Goal: Navigation & Orientation: Go to known website

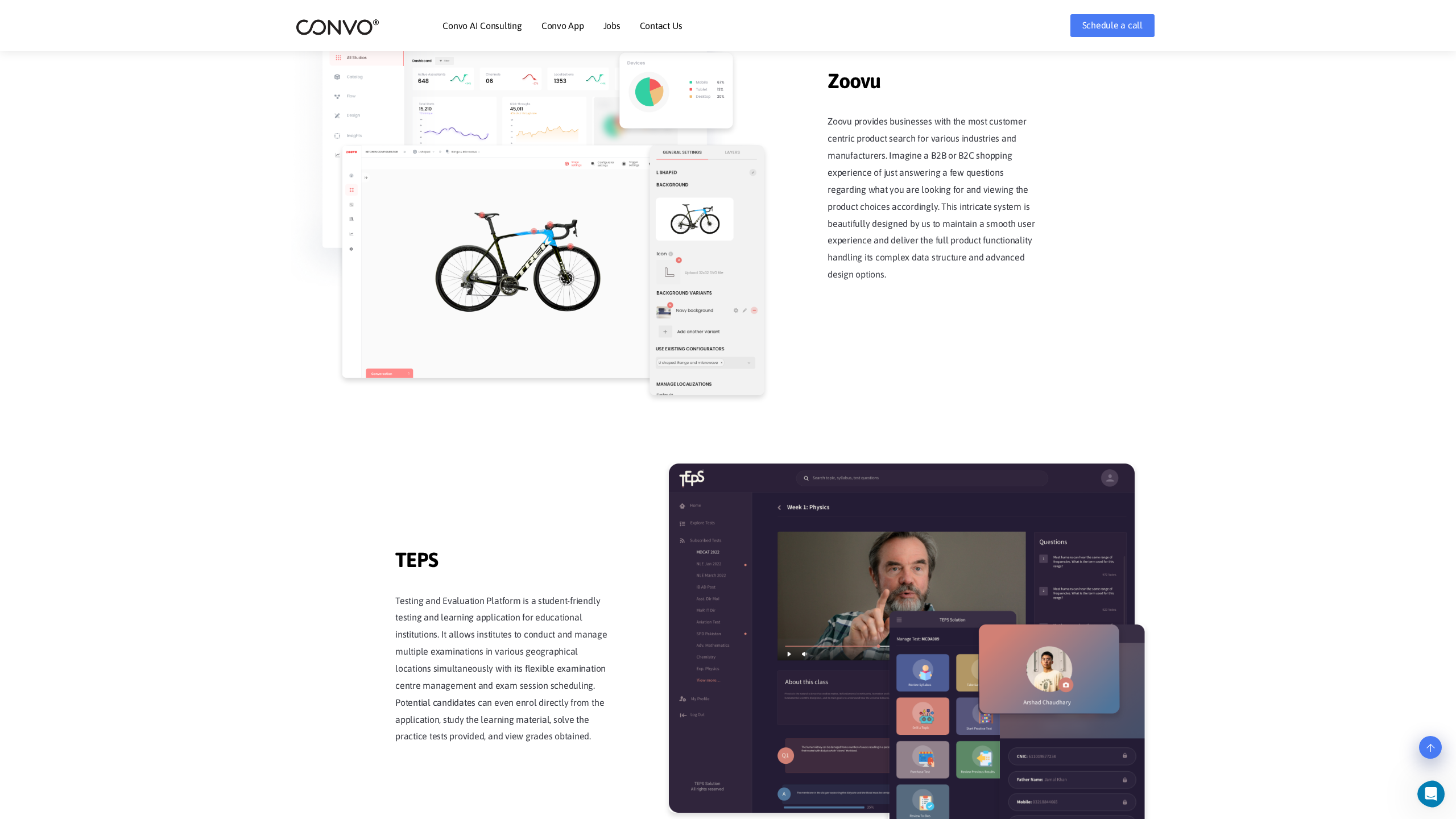
scroll to position [2228, 0]
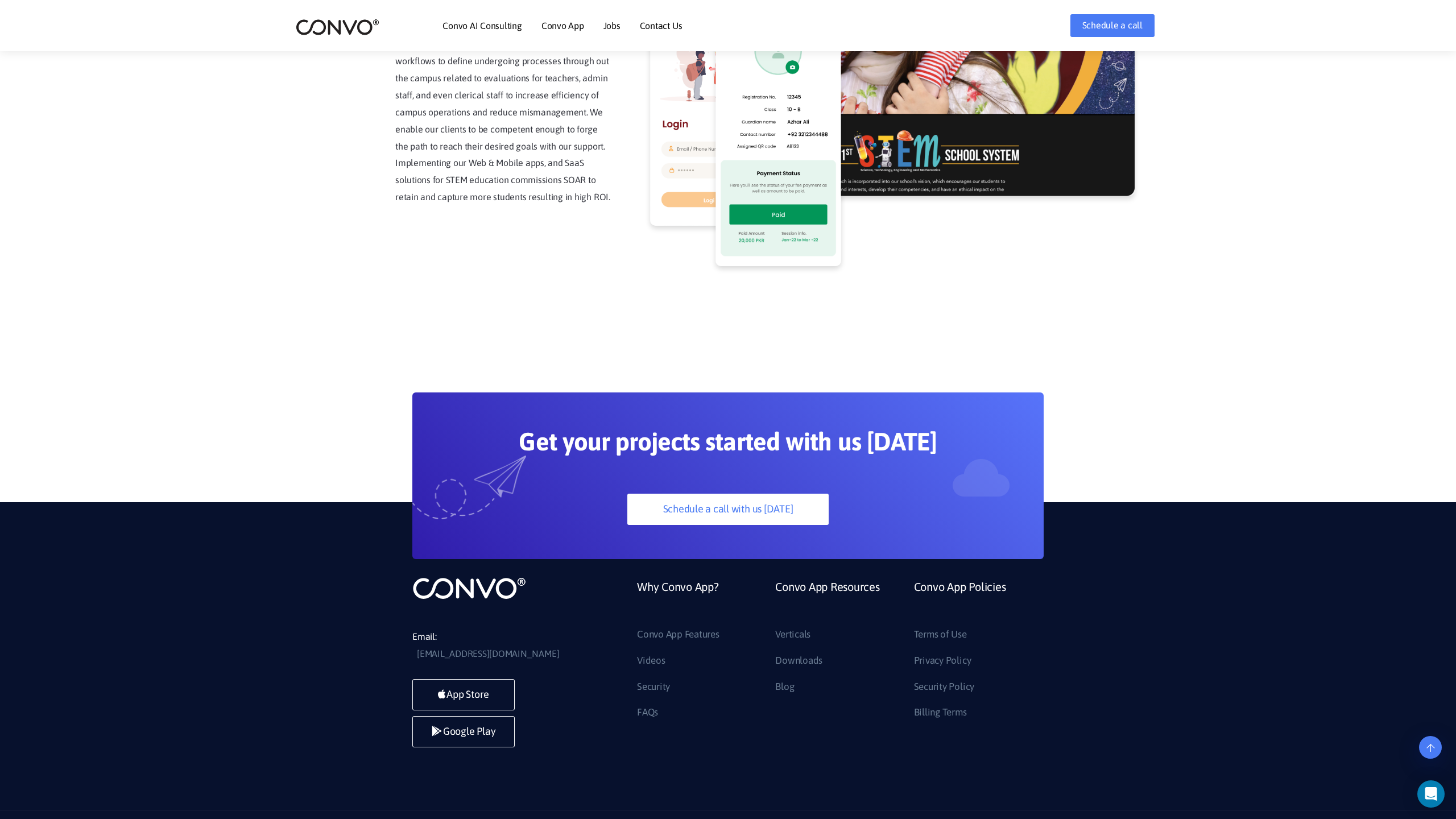
scroll to position [2895, 0]
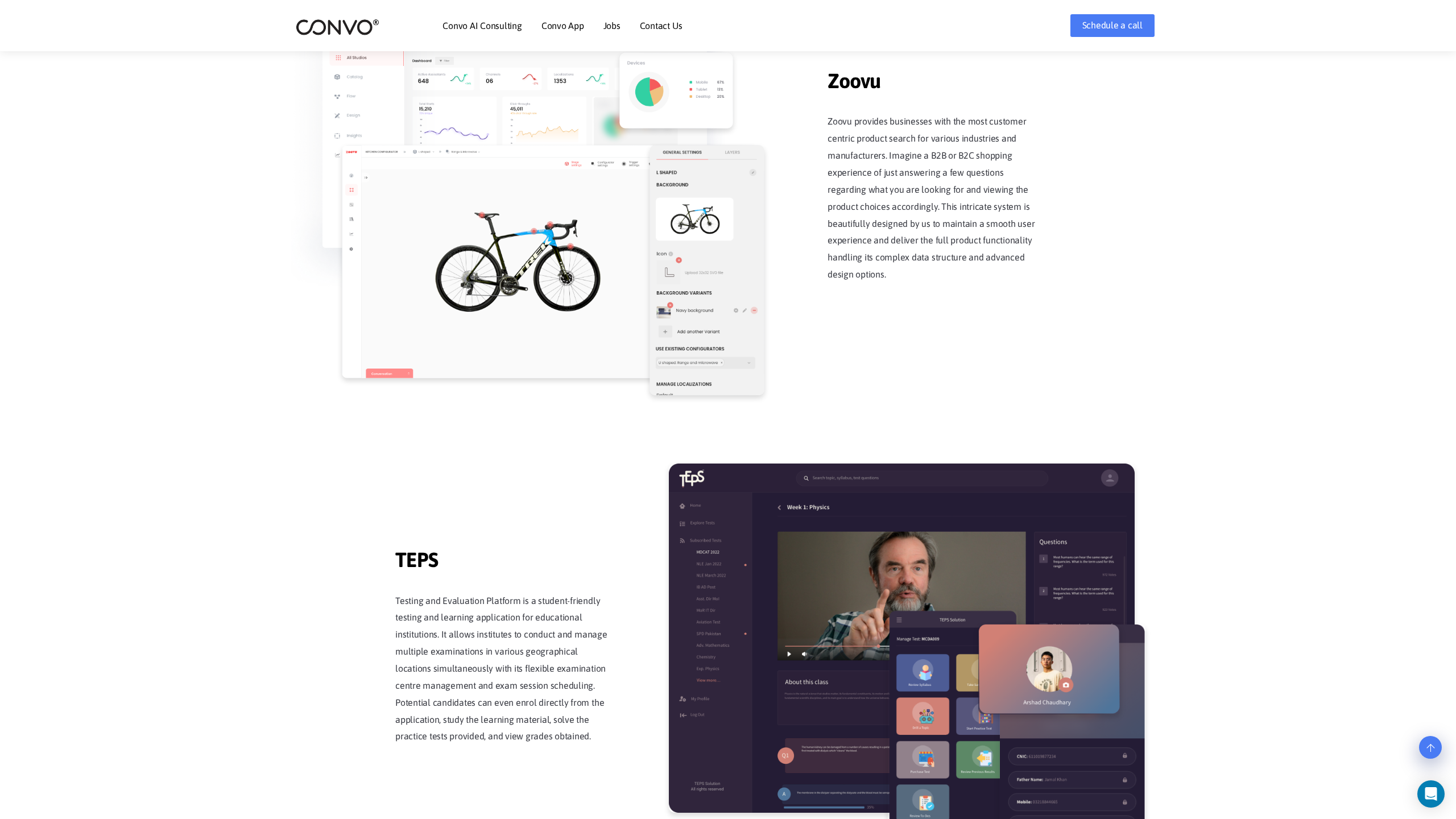
scroll to position [2228, 0]
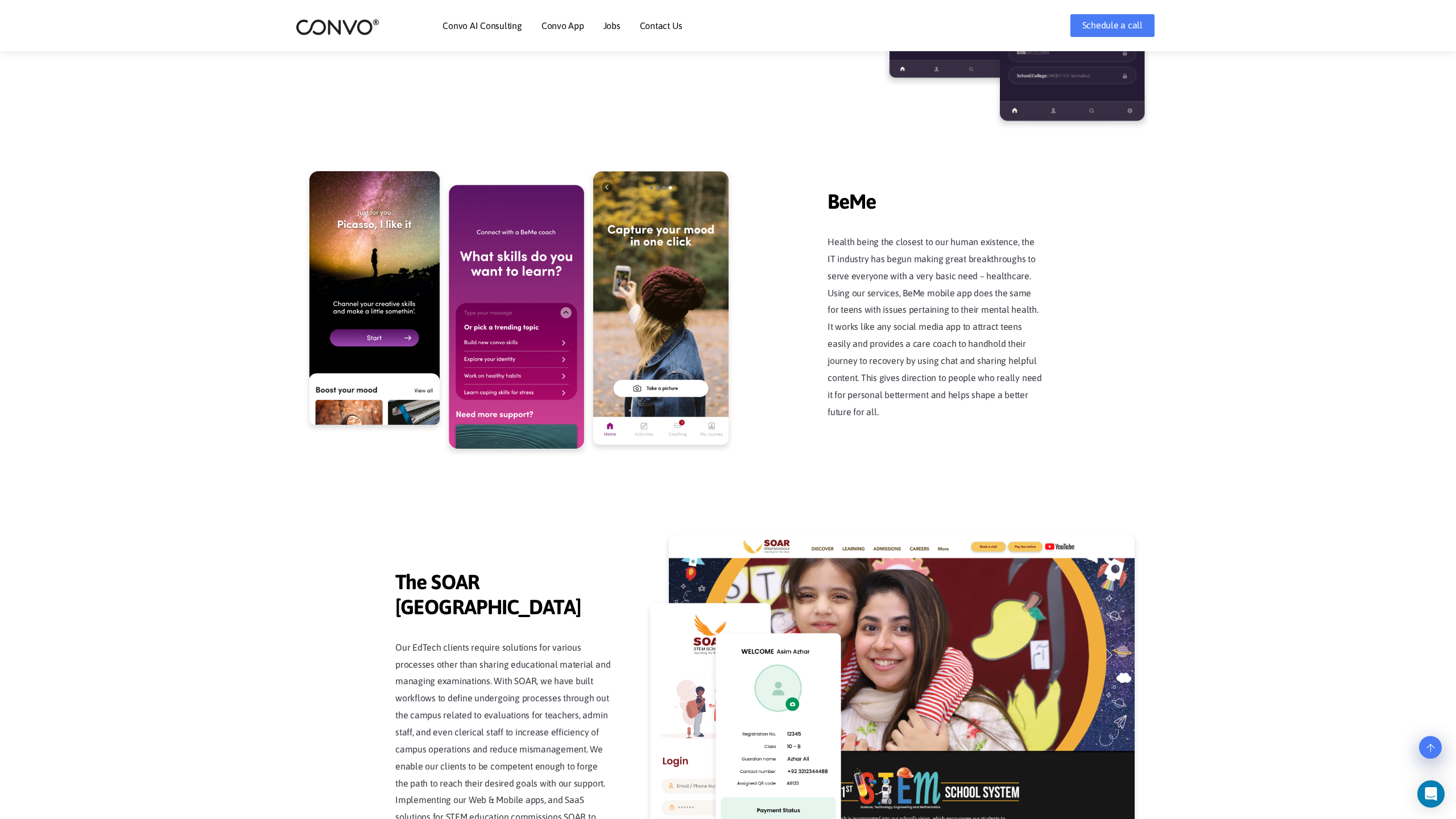
scroll to position [2895, 0]
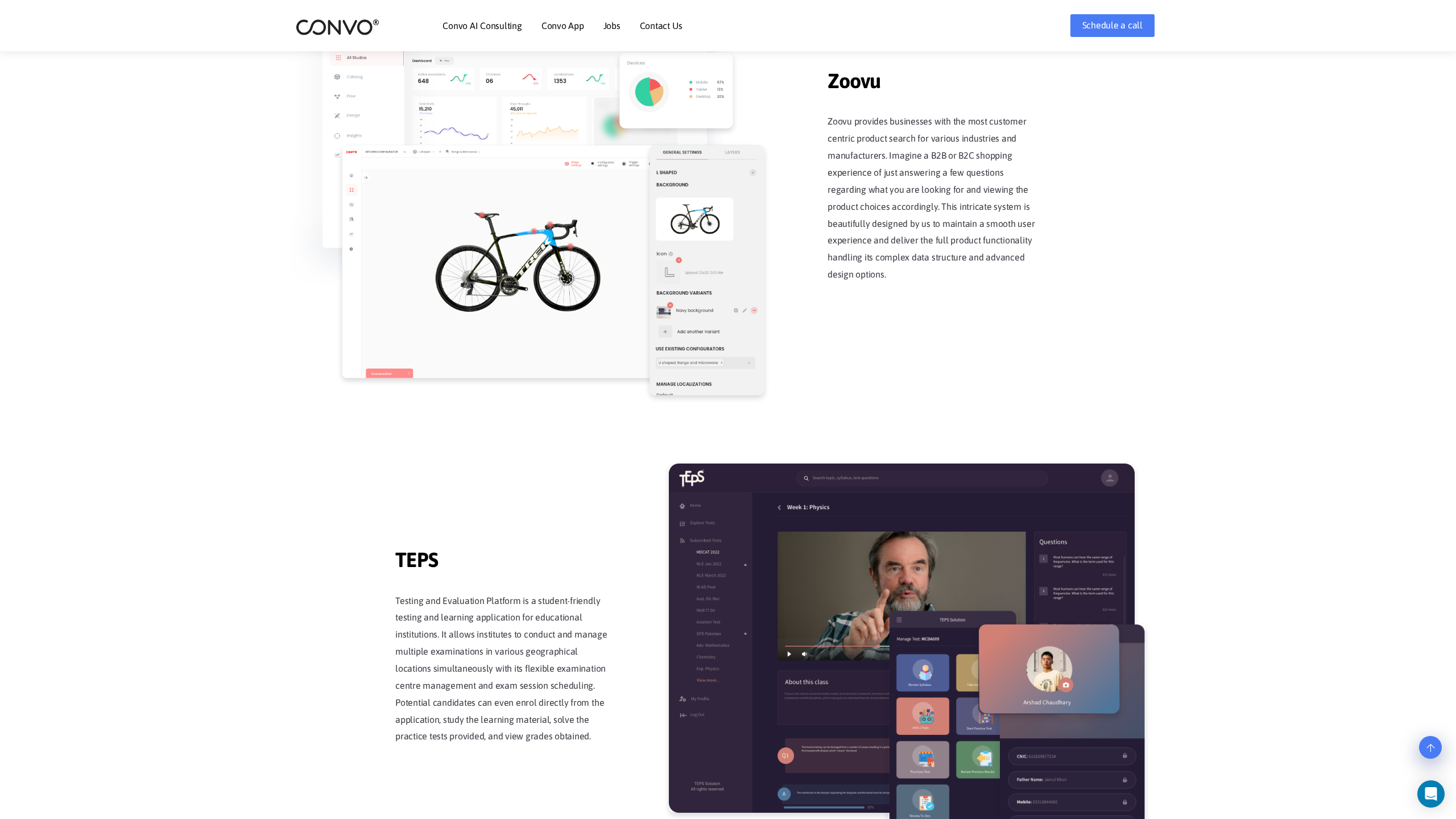
scroll to position [2228, 0]
